Goal: Task Accomplishment & Management: Complete application form

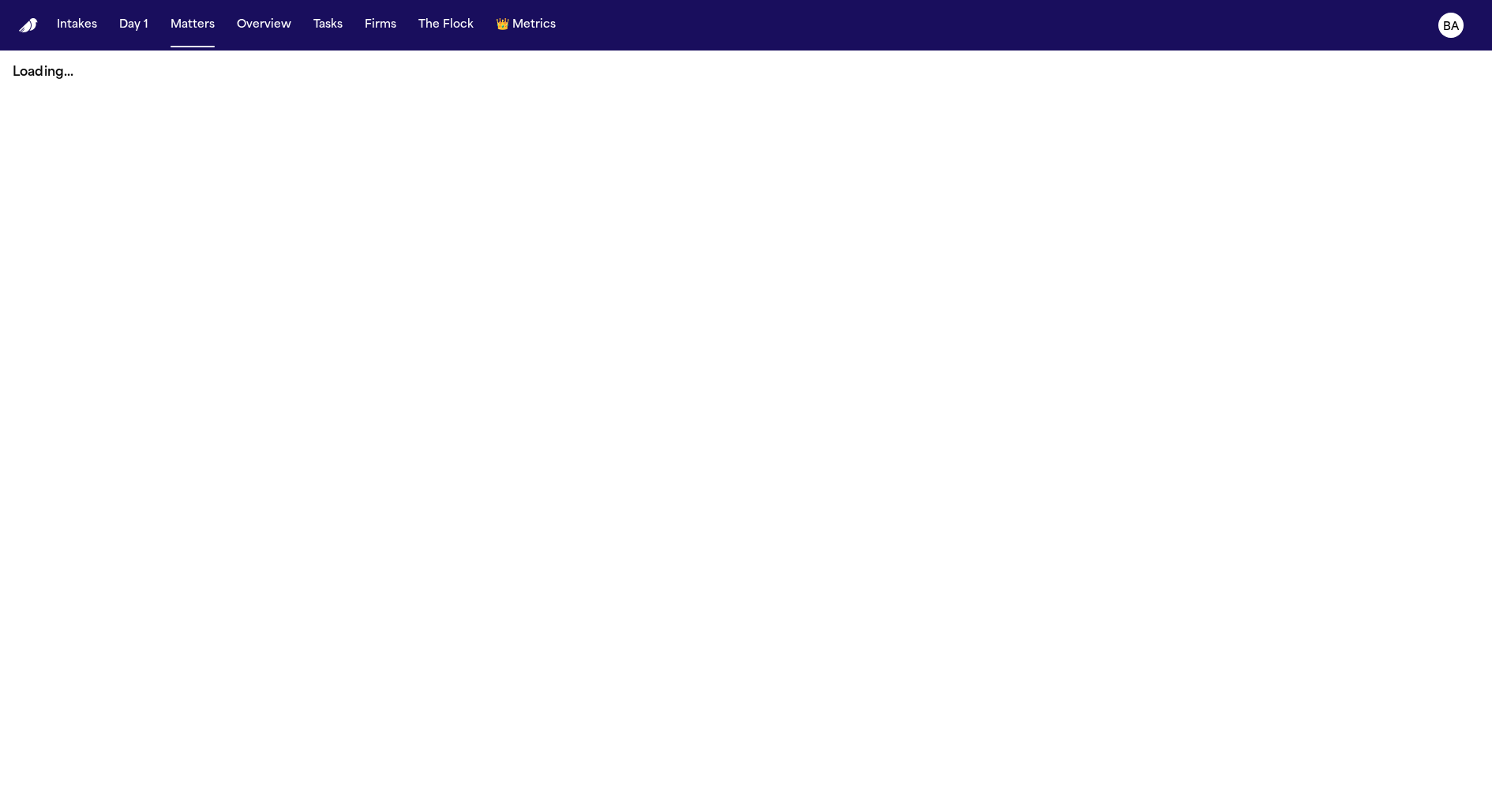
click at [80, 25] on button "Intakes" at bounding box center [76, 25] width 53 height 28
click at [82, 29] on button "Intakes" at bounding box center [76, 25] width 53 height 28
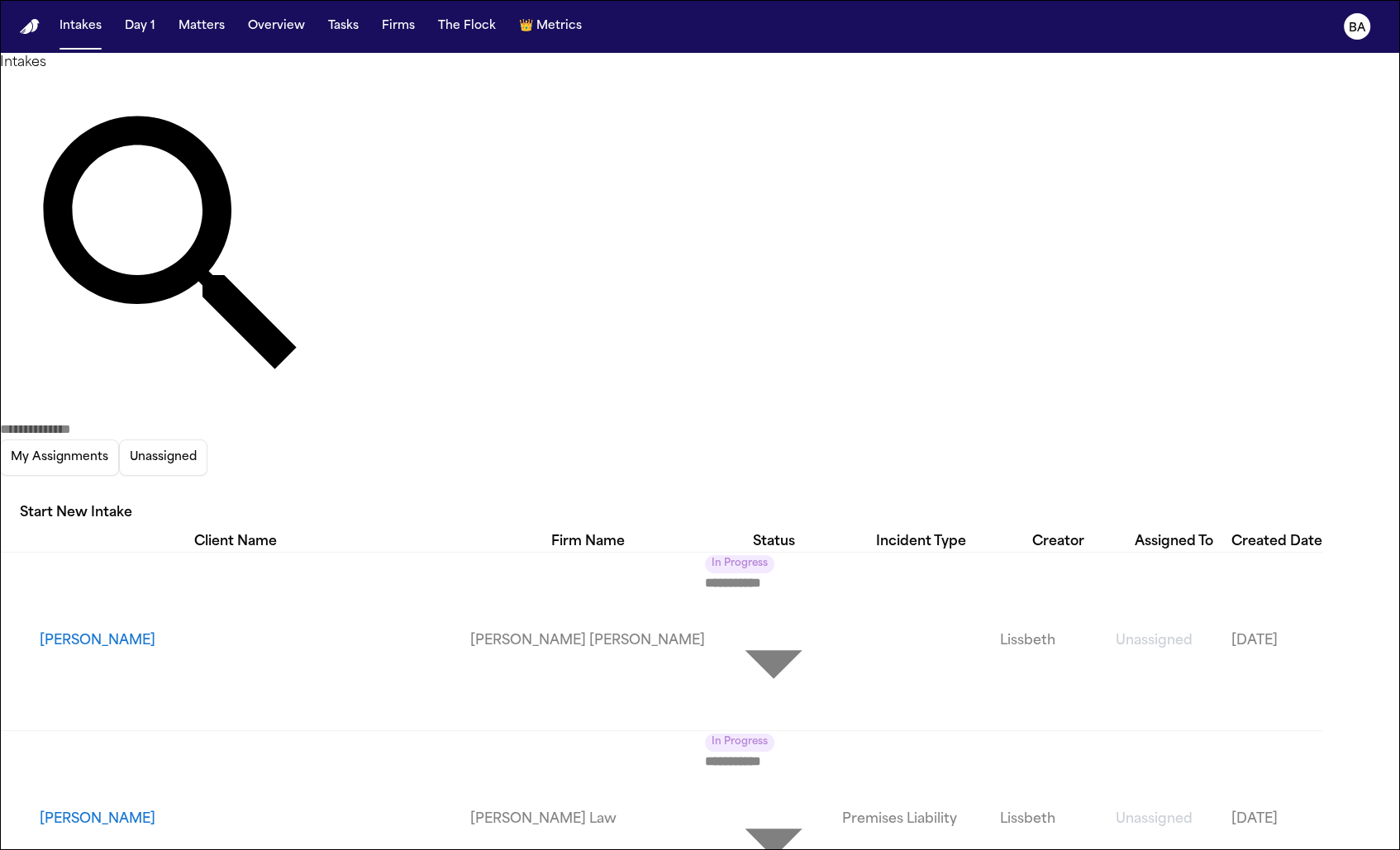
click at [1187, 105] on div "My Assignments Unassigned Start New Intake" at bounding box center [700, 302] width 1400 height 460
click at [18, 494] on icon "button" at bounding box center [10, 499] width 15 height 10
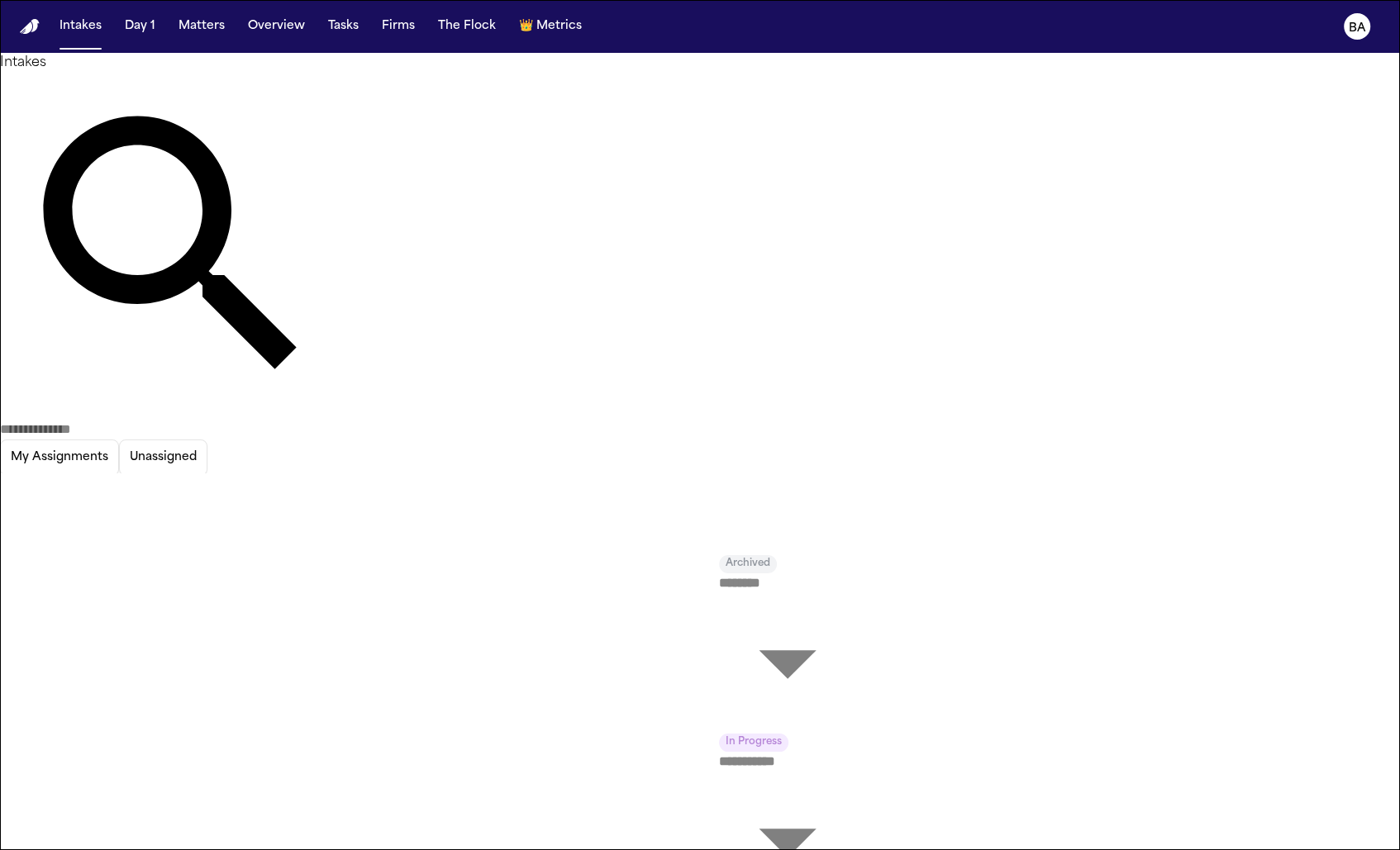
click at [1133, 849] on div at bounding box center [700, 850] width 1400 height 0
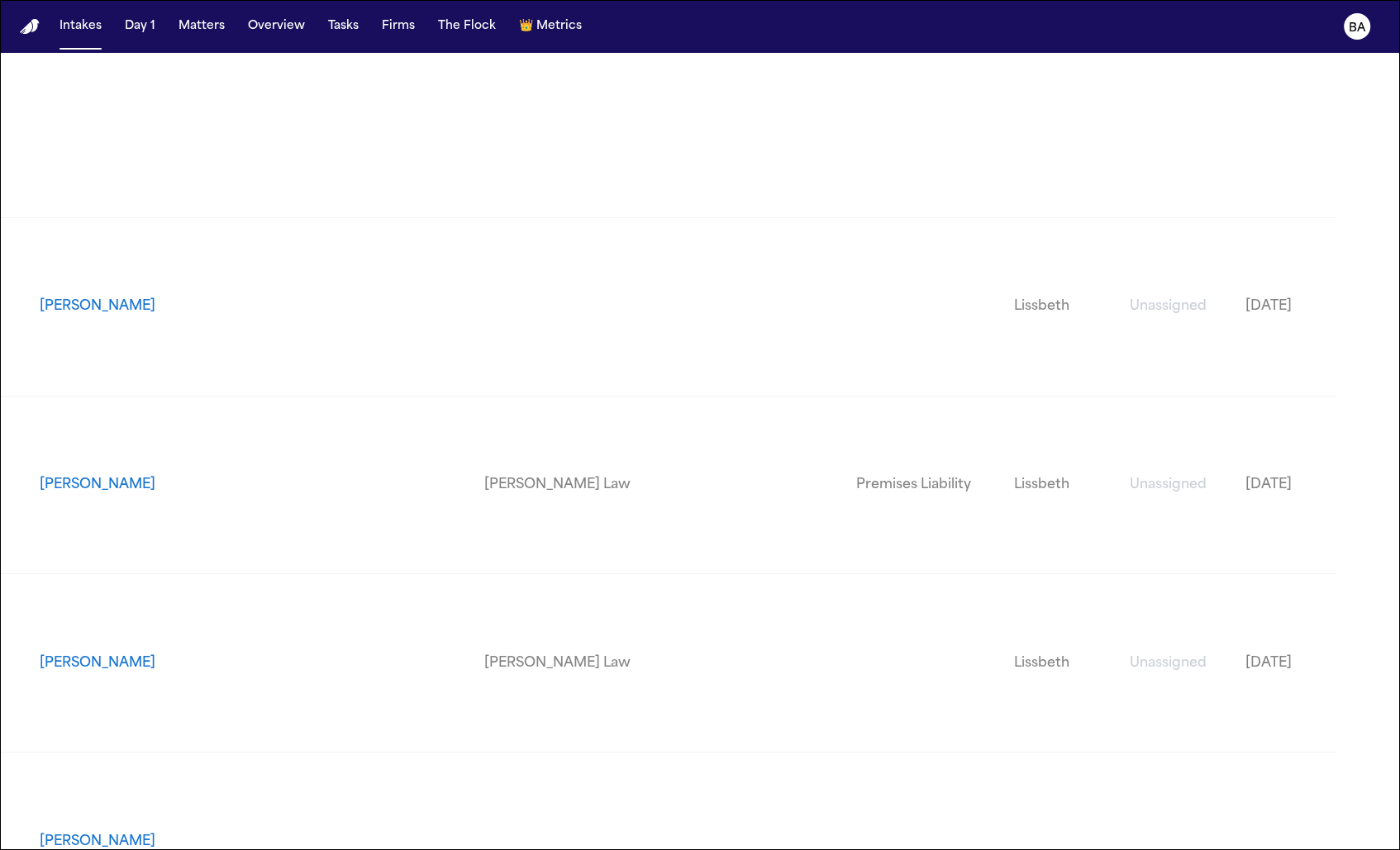
scroll to position [459, 0]
